Goal: Transaction & Acquisition: Book appointment/travel/reservation

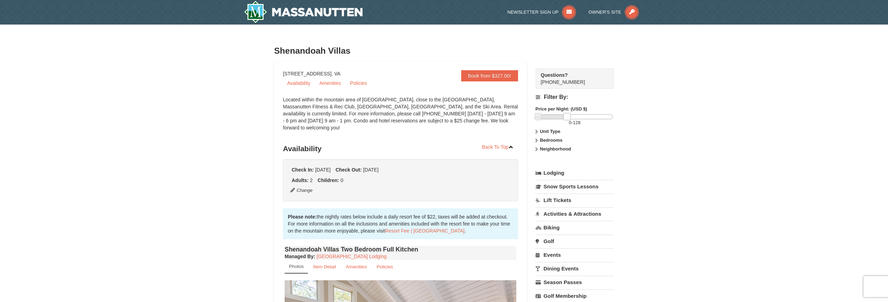
drag, startPoint x: 614, startPoint y: 116, endPoint x: 569, endPoint y: 116, distance: 44.9
click at [569, 116] on link at bounding box center [566, 116] width 7 height 7
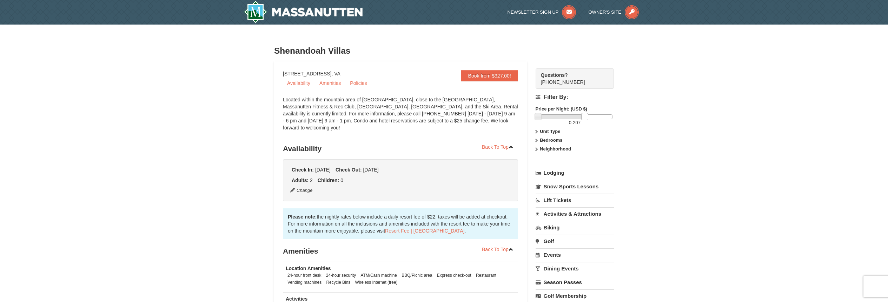
drag, startPoint x: 566, startPoint y: 115, endPoint x: 584, endPoint y: 119, distance: 18.2
click at [584, 119] on link at bounding box center [584, 116] width 7 height 7
drag, startPoint x: 583, startPoint y: 115, endPoint x: 642, endPoint y: 115, distance: 58.3
click at [642, 115] on div "× Shenandoah Villas Book from $327.00! 1822 Resort Drive, Massanutten, VA Avail…" at bounding box center [444, 211] width 888 height 373
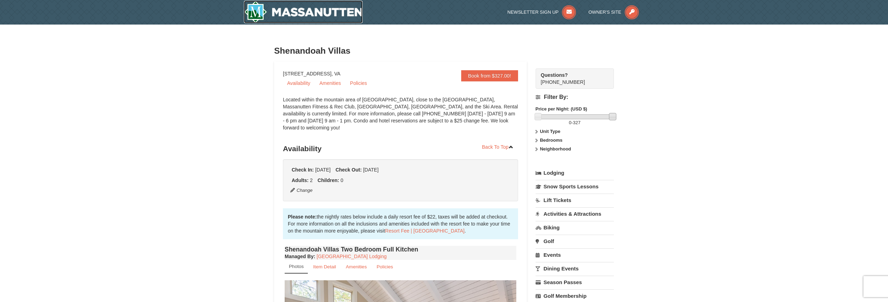
click at [305, 12] on img at bounding box center [303, 12] width 119 height 22
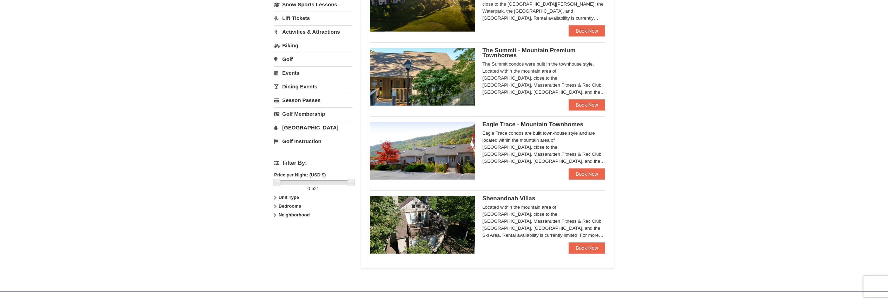
scroll to position [176, 0]
drag, startPoint x: 351, startPoint y: 181, endPoint x: 307, endPoint y: 181, distance: 43.9
click at [309, 181] on link at bounding box center [312, 182] width 7 height 7
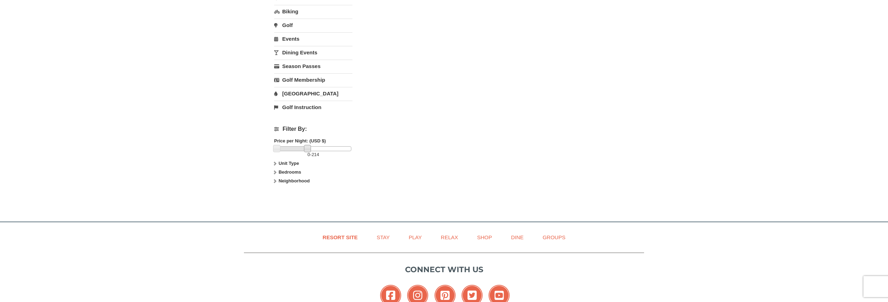
scroll to position [210, 0]
click at [312, 150] on link at bounding box center [312, 148] width 7 height 7
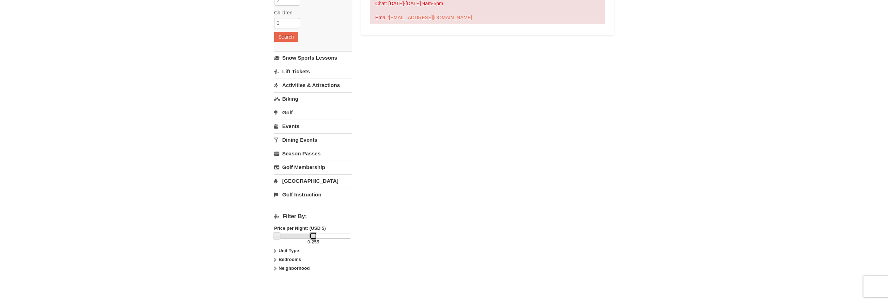
scroll to position [123, 0]
drag, startPoint x: 311, startPoint y: 235, endPoint x: 321, endPoint y: 236, distance: 9.2
click at [321, 236] on link at bounding box center [321, 235] width 7 height 7
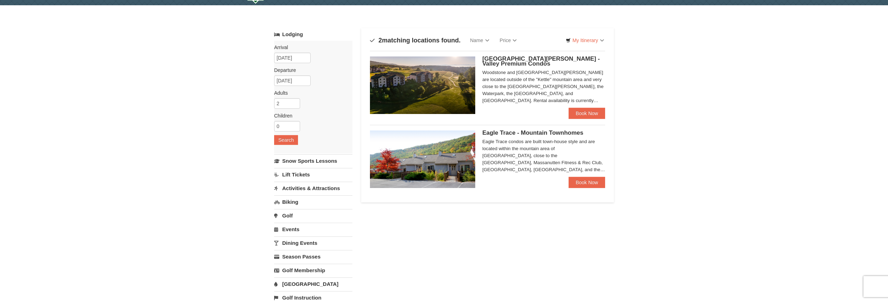
scroll to position [19, 0]
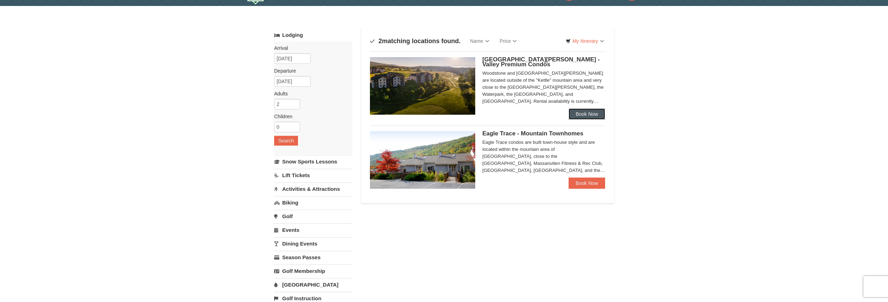
click at [589, 118] on link "Book Now" at bounding box center [587, 113] width 37 height 11
